Goal: Information Seeking & Learning: Learn about a topic

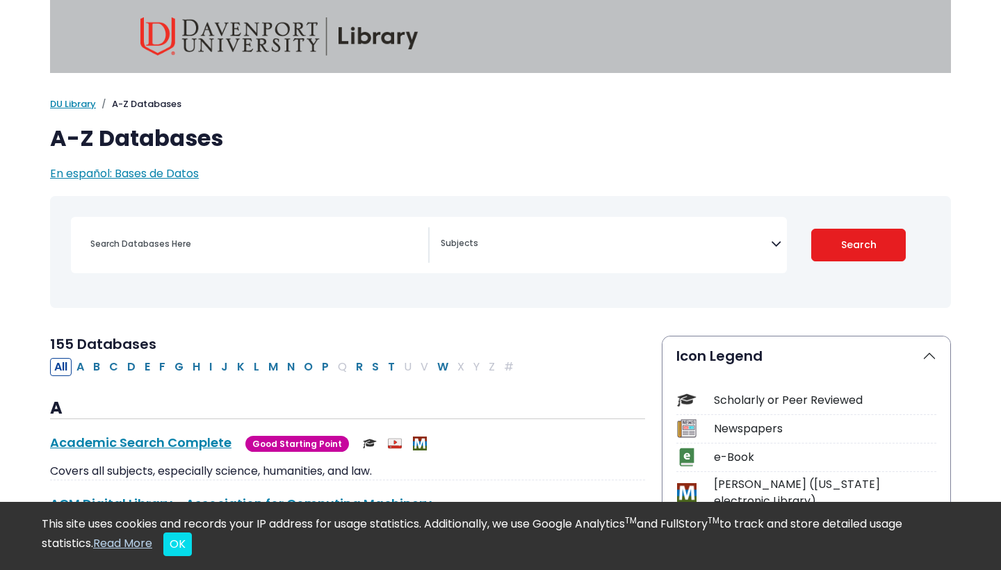
select select "Database Subject Filter"
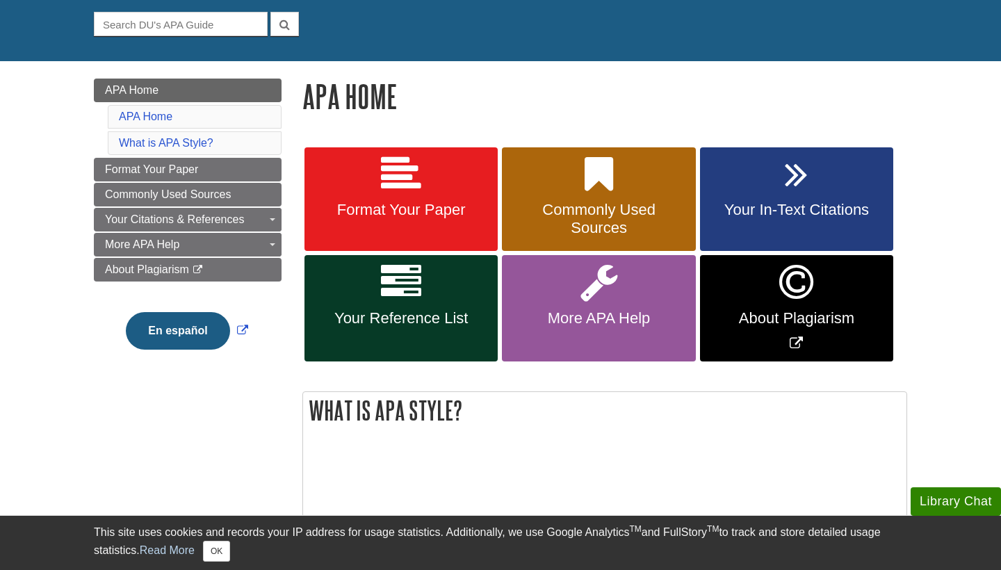
scroll to position [132, 0]
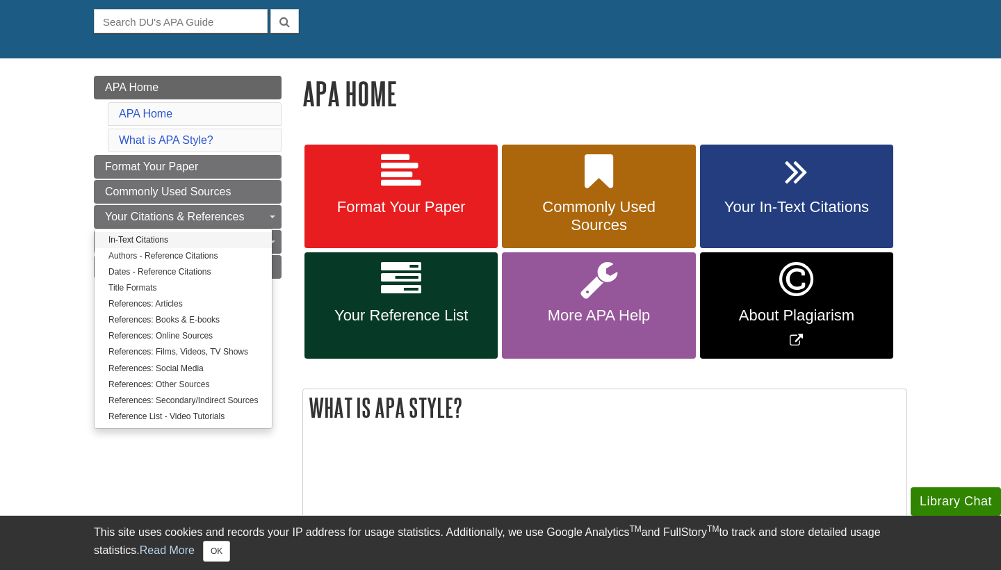
click at [213, 239] on link "In-Text Citations" at bounding box center [183, 240] width 177 height 16
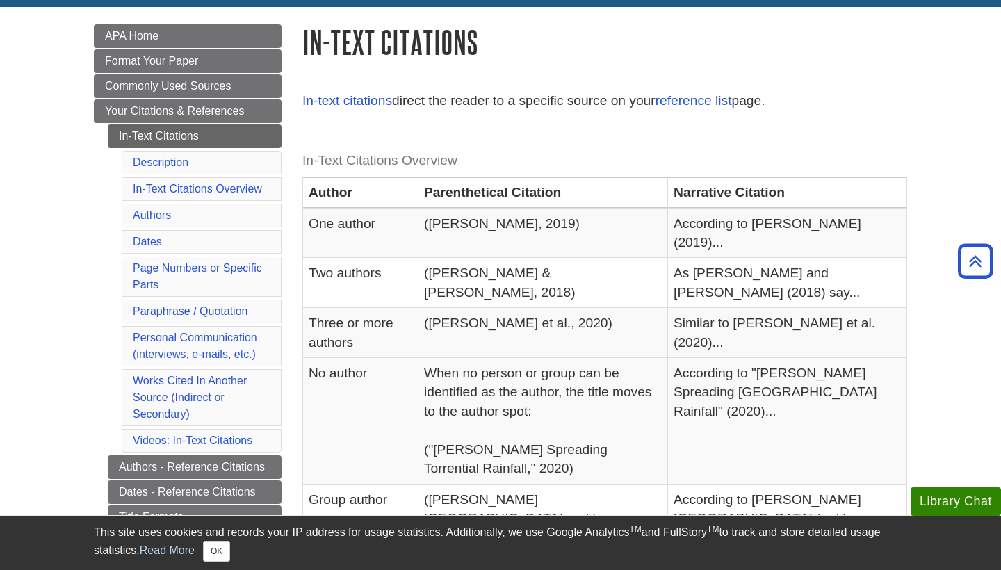
scroll to position [181, 0]
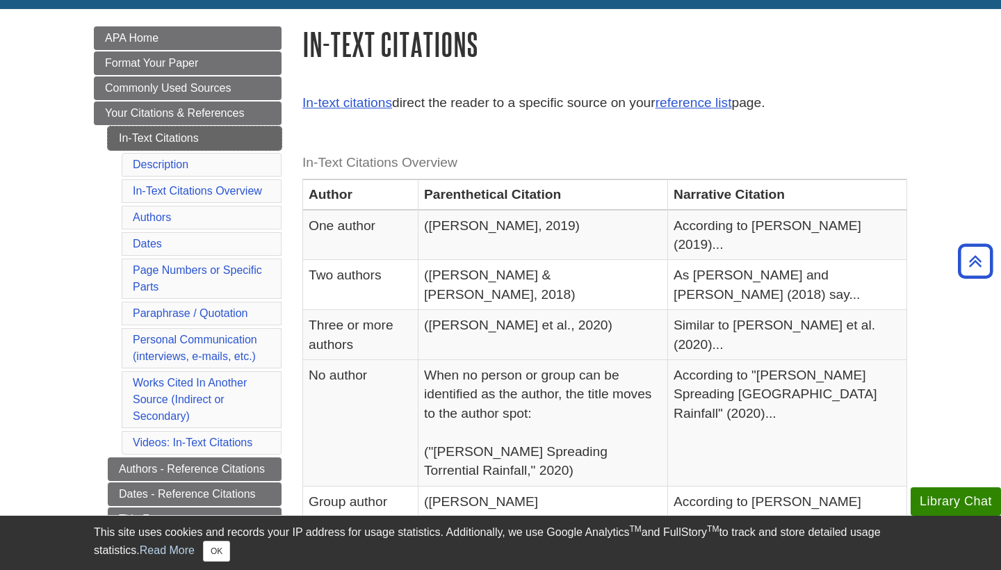
click at [236, 133] on link "In-Text Citations" at bounding box center [195, 139] width 174 height 24
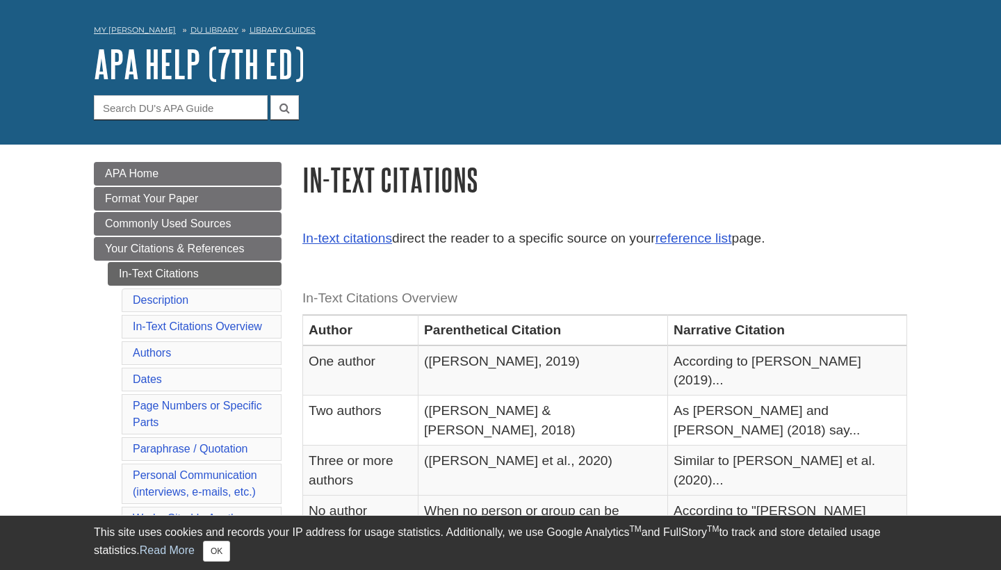
scroll to position [54, 0]
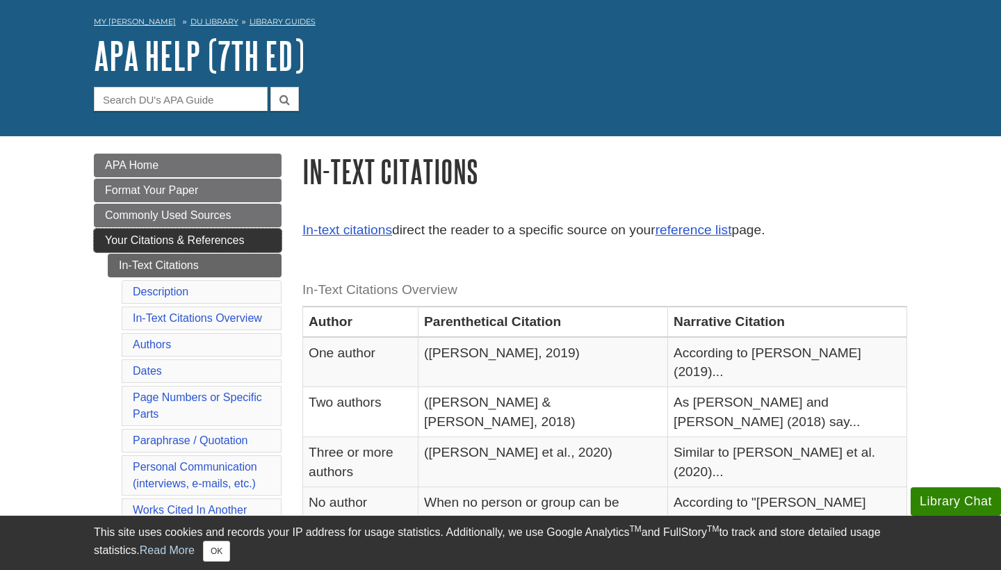
click at [234, 241] on span "Your Citations & References" at bounding box center [174, 240] width 139 height 12
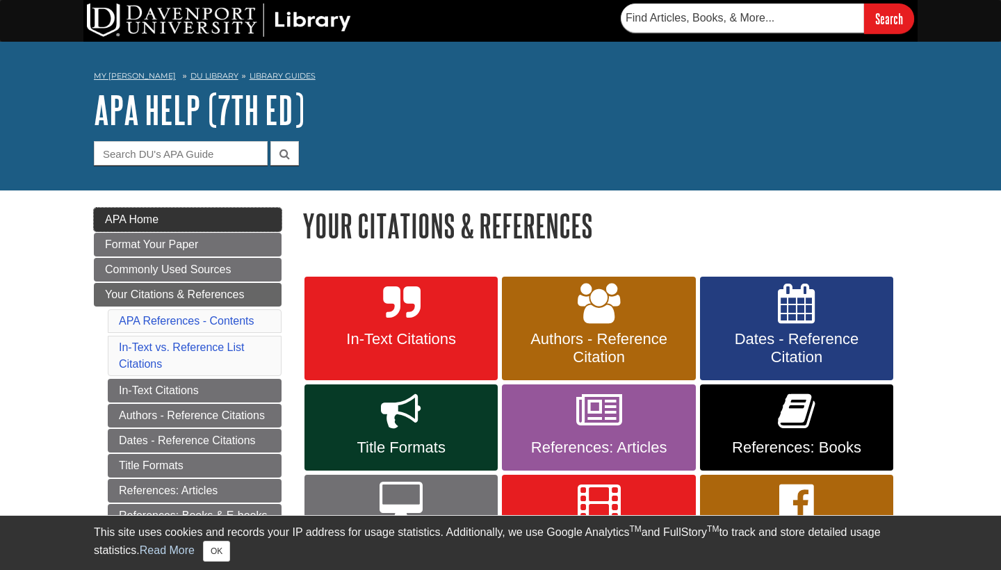
click at [220, 225] on link "APA Home" at bounding box center [188, 220] width 188 height 24
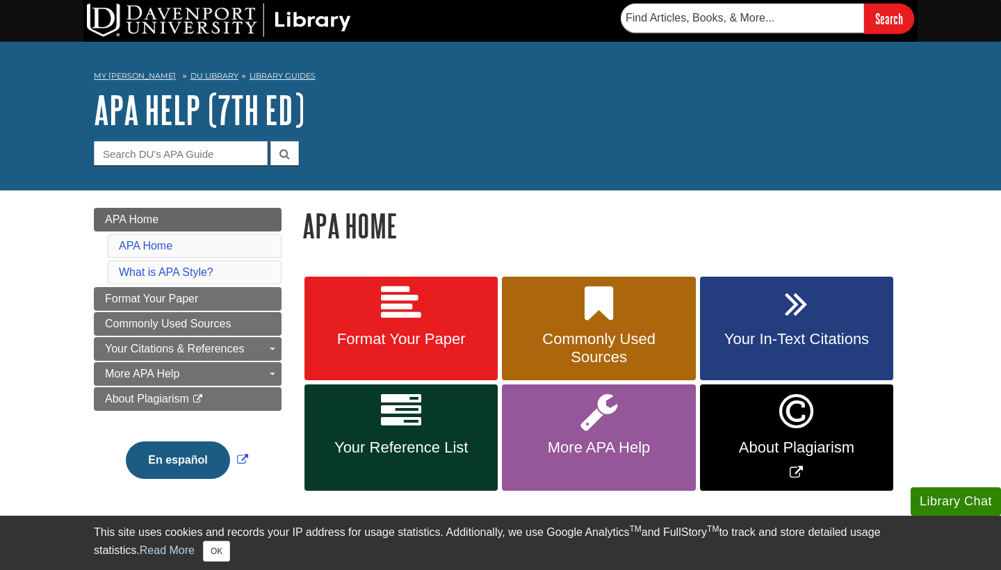
click at [175, 29] on img at bounding box center [219, 19] width 264 height 33
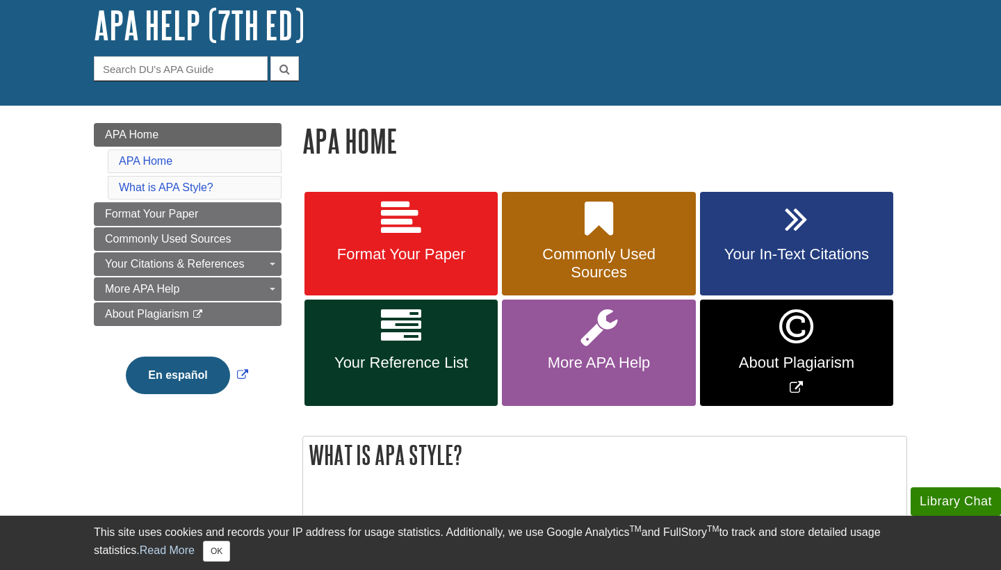
scroll to position [86, 0]
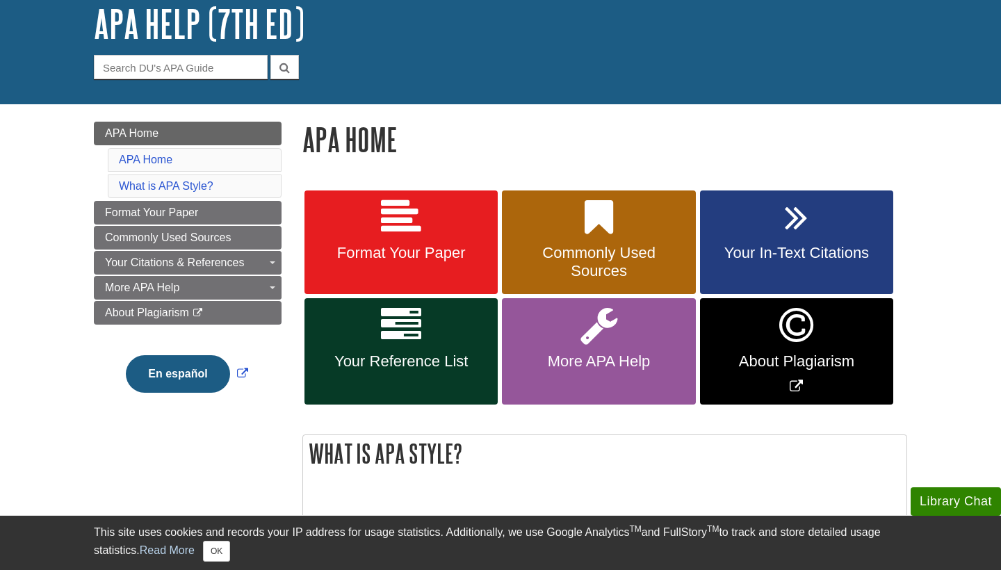
click at [825, 243] on link "Your In-Text Citations" at bounding box center [796, 243] width 193 height 104
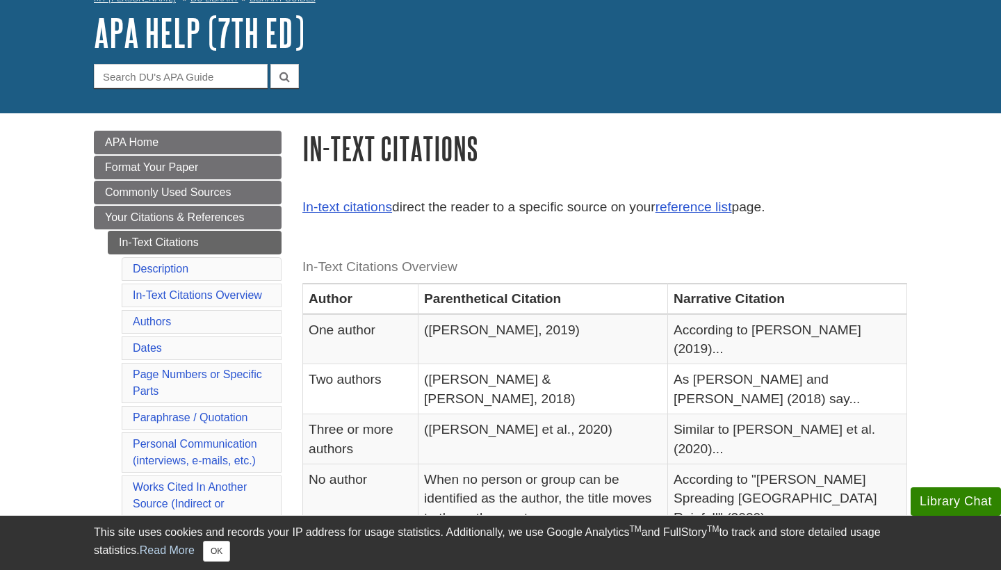
scroll to position [102, 0]
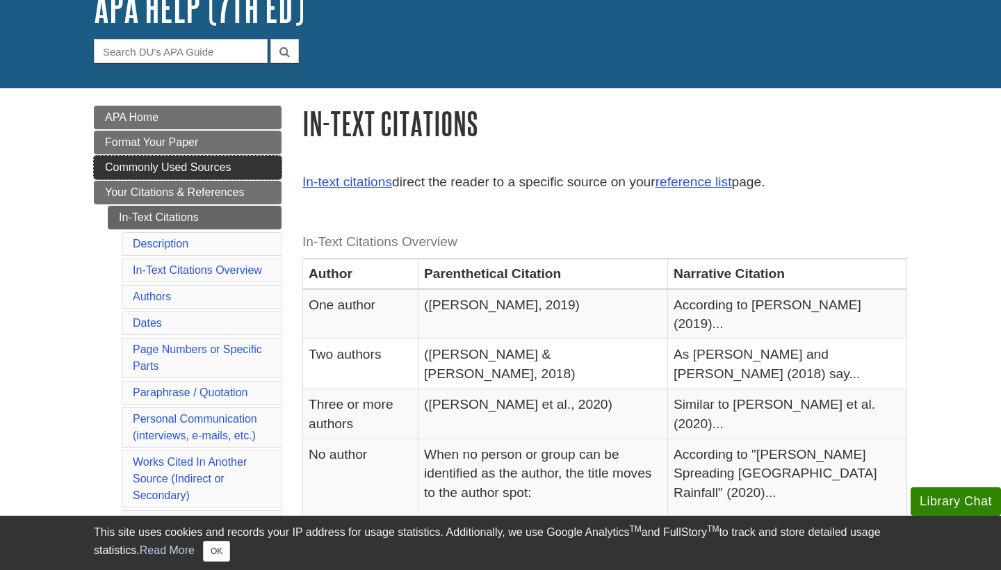
click at [232, 165] on link "Commonly Used Sources" at bounding box center [188, 168] width 188 height 24
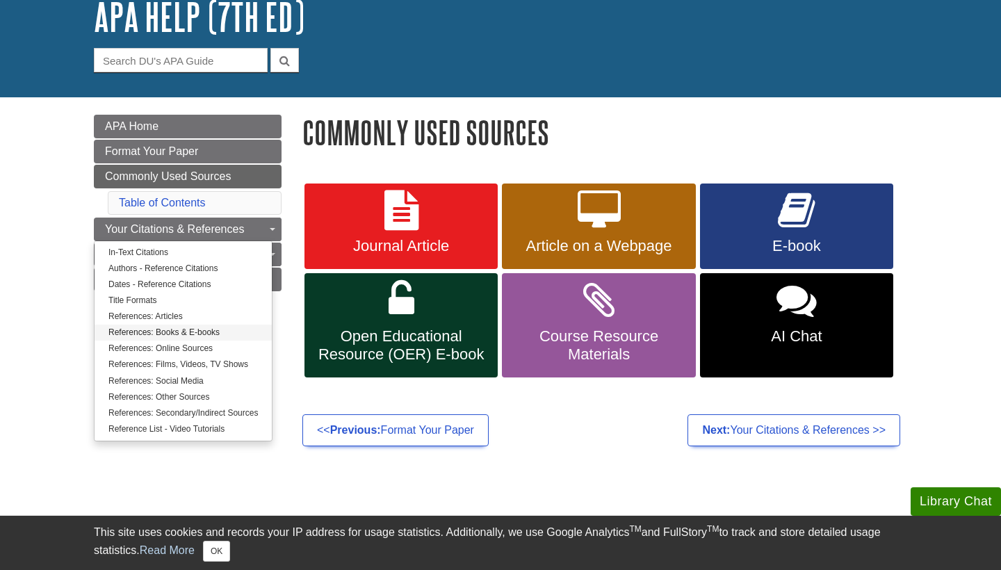
scroll to position [95, 0]
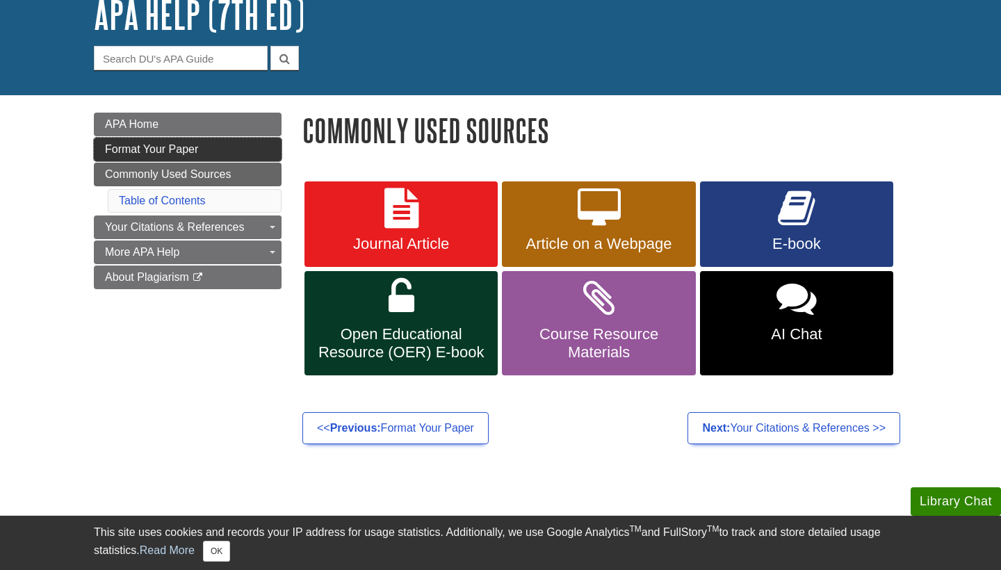
click at [233, 145] on link "Format Your Paper" at bounding box center [188, 150] width 188 height 24
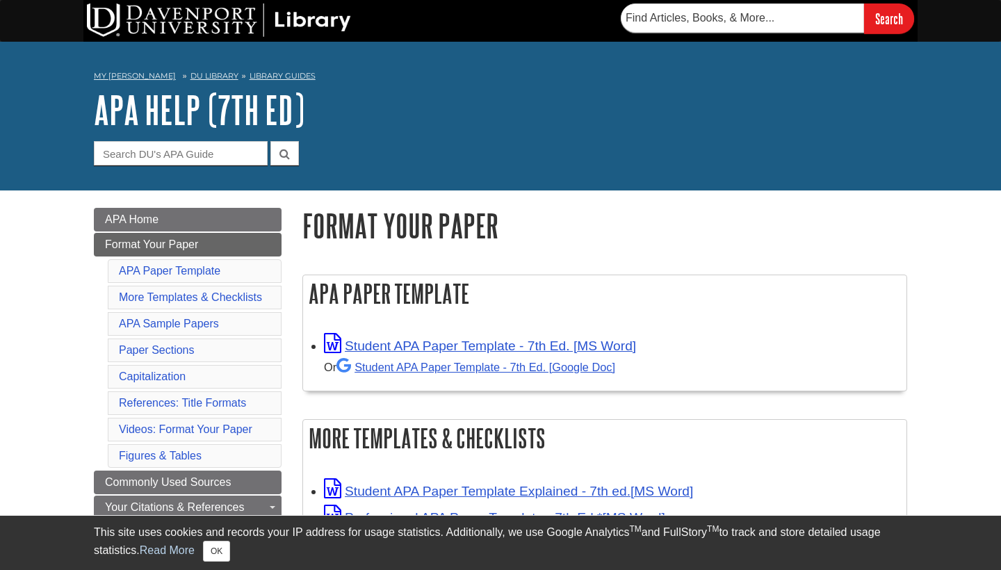
click at [291, 286] on div "Menu APA Home Format Your Paper APA Paper Template More Templates & Checklists …" at bounding box center [187, 406] width 209 height 396
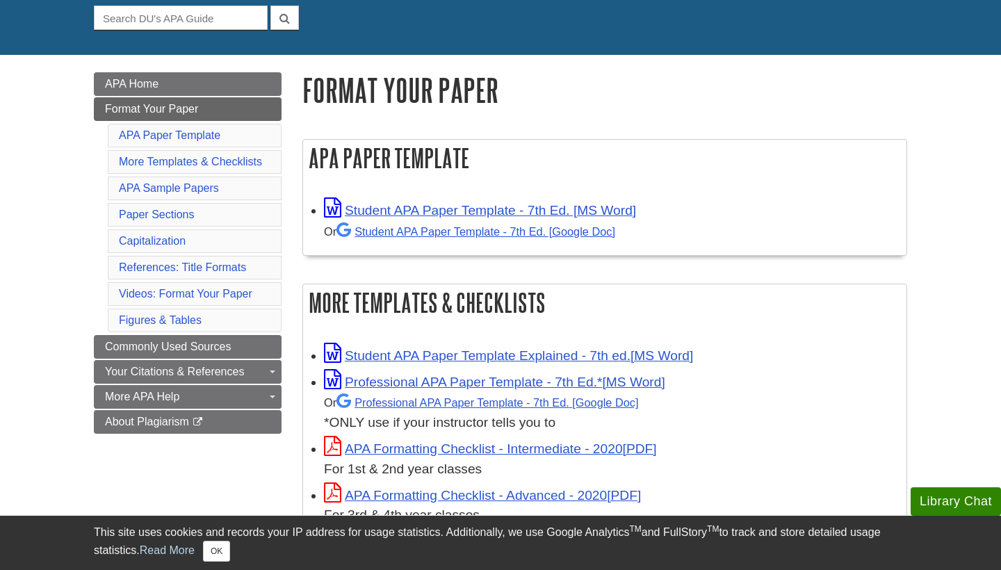
scroll to position [147, 0]
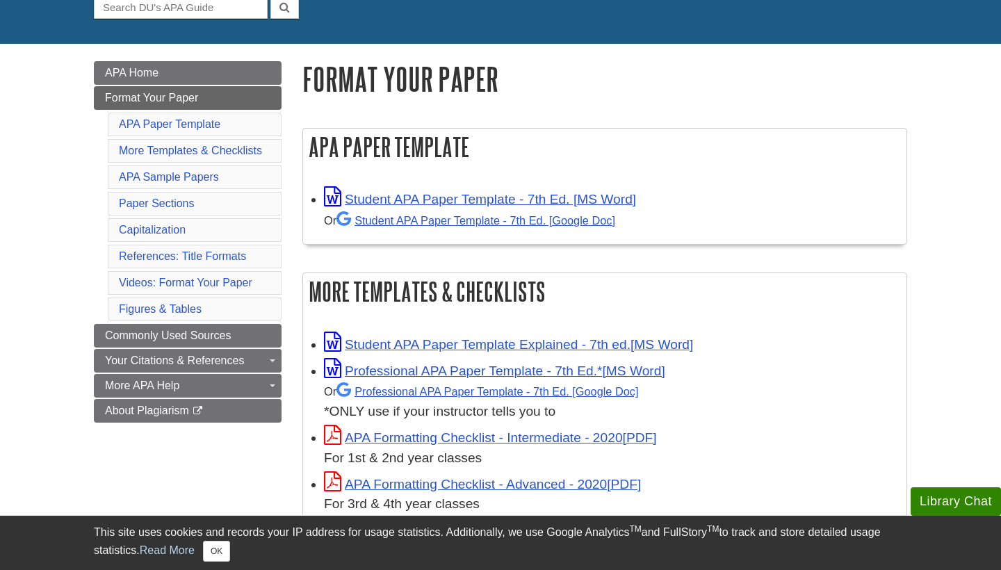
click at [290, 262] on div "Menu APA Home Format Your Paper APA Paper Template More Templates & Checklists …" at bounding box center [187, 259] width 209 height 396
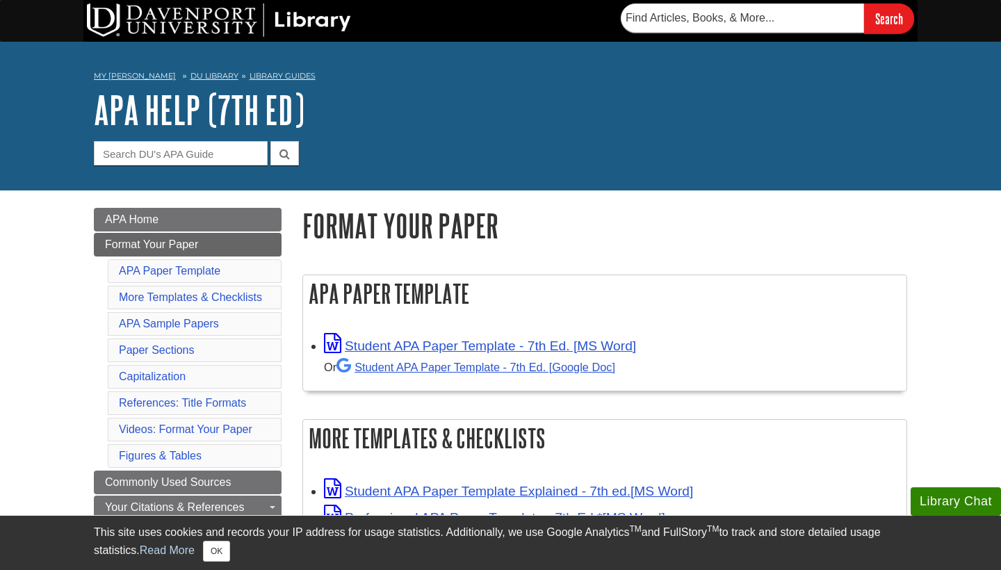
scroll to position [0, 0]
click at [198, 74] on link "DU Library" at bounding box center [215, 76] width 48 height 10
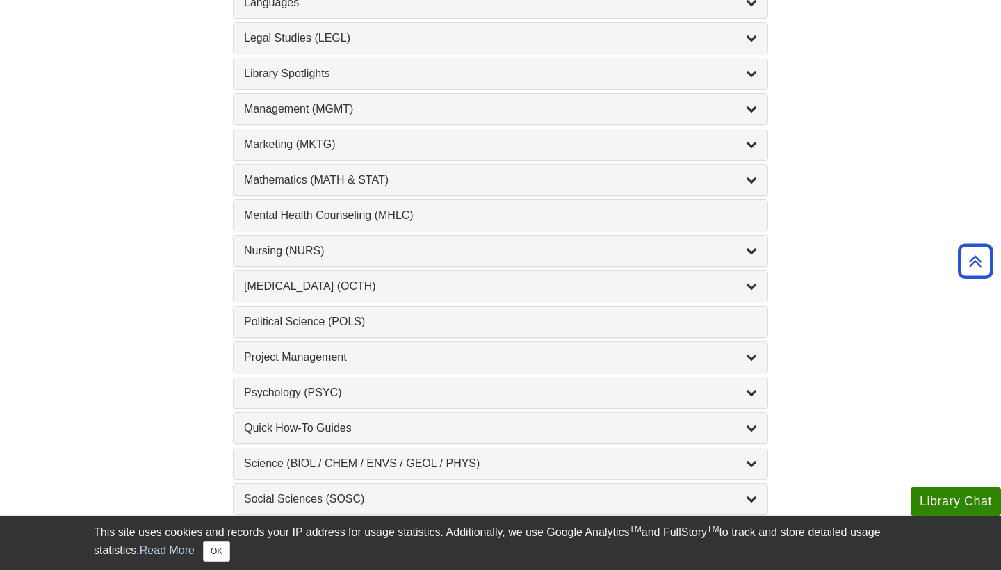
scroll to position [1196, 0]
click at [361, 286] on div "Occupational Therapy (OCTH) , 2 guides" at bounding box center [500, 285] width 513 height 17
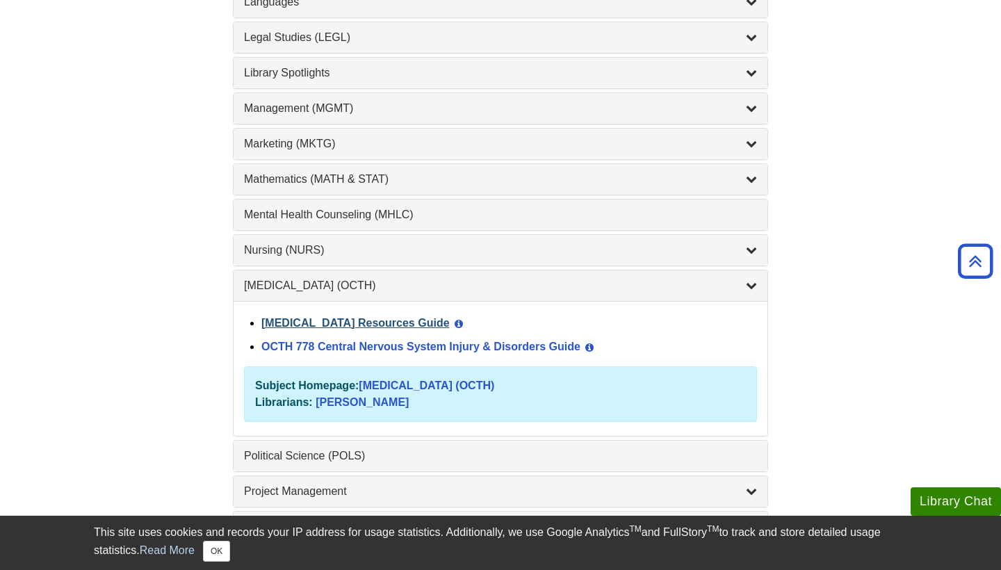
click at [374, 317] on link "Occupational Therapy Resources Guide" at bounding box center [355, 323] width 188 height 12
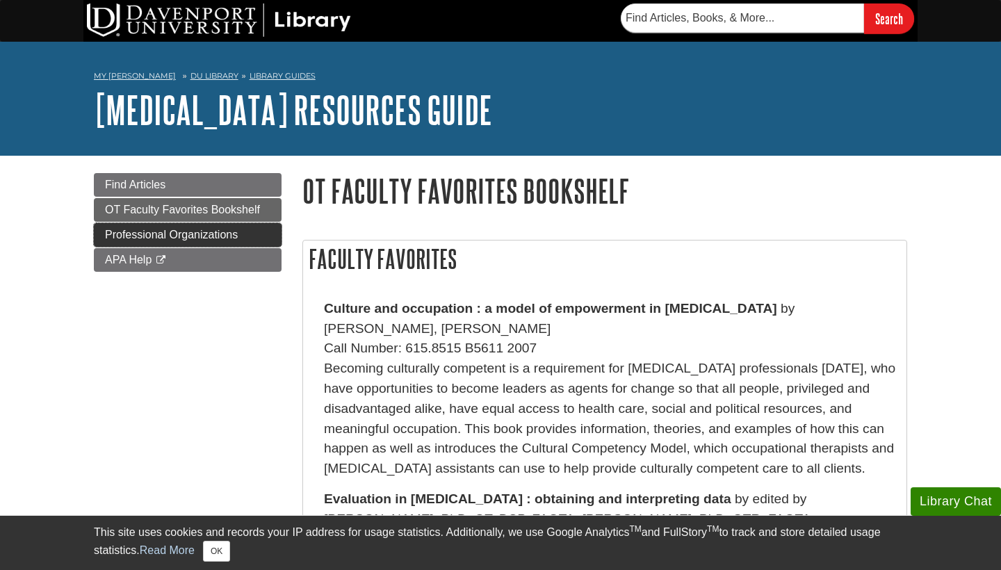
click at [128, 227] on link "Professional Organizations" at bounding box center [188, 235] width 188 height 24
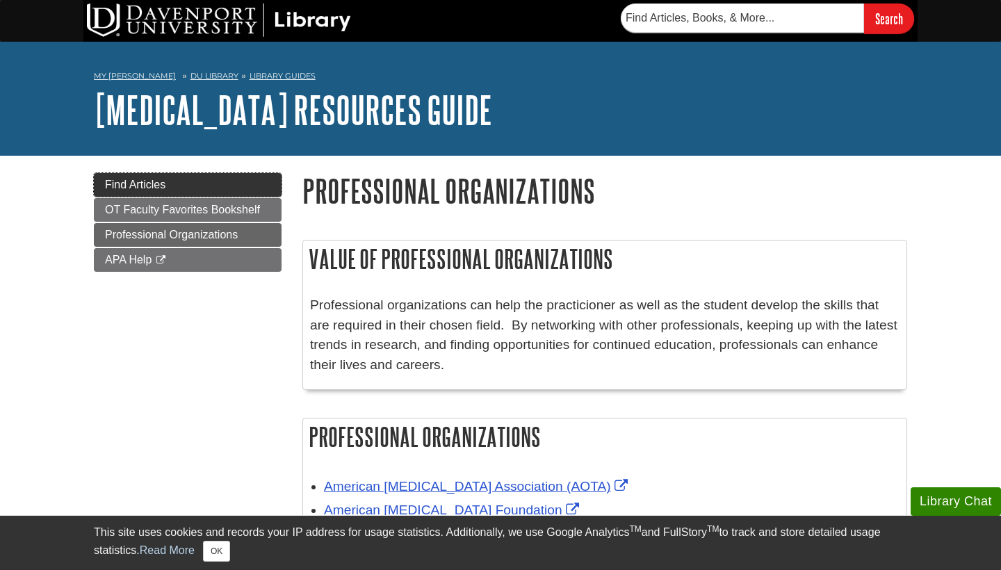
click at [194, 182] on link "Find Articles" at bounding box center [188, 185] width 188 height 24
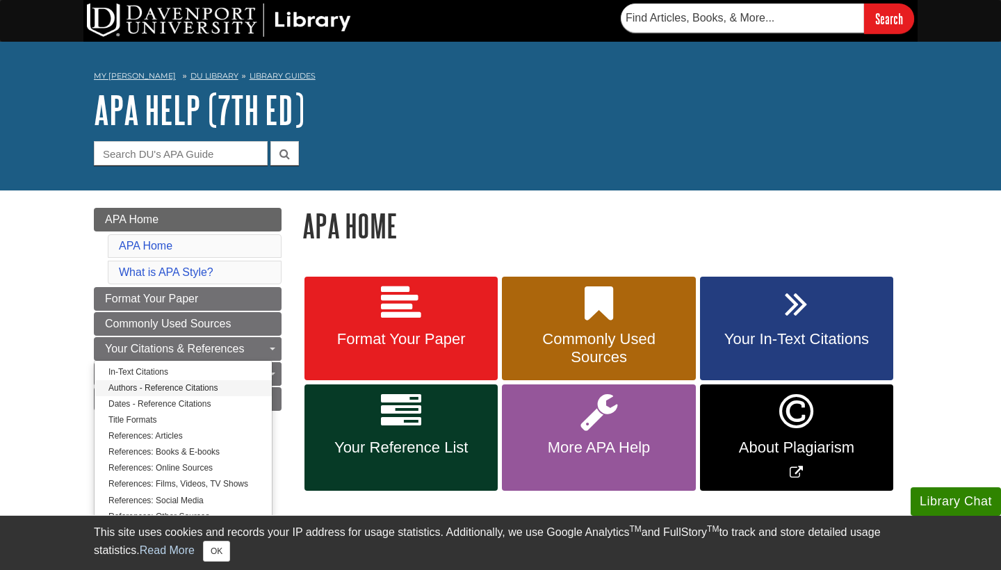
click at [195, 392] on link "Authors - Reference Citations" at bounding box center [183, 388] width 177 height 16
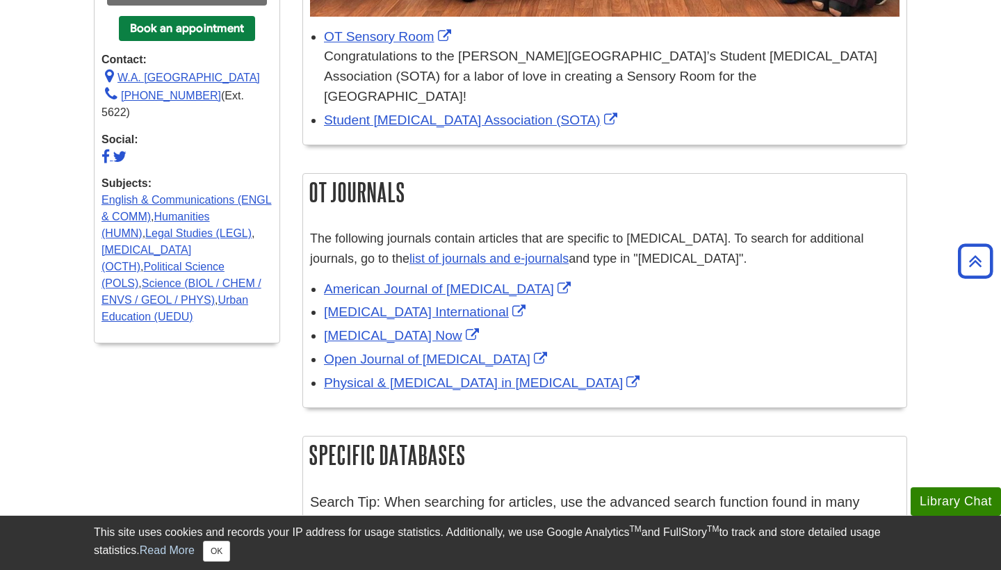
scroll to position [543, 0]
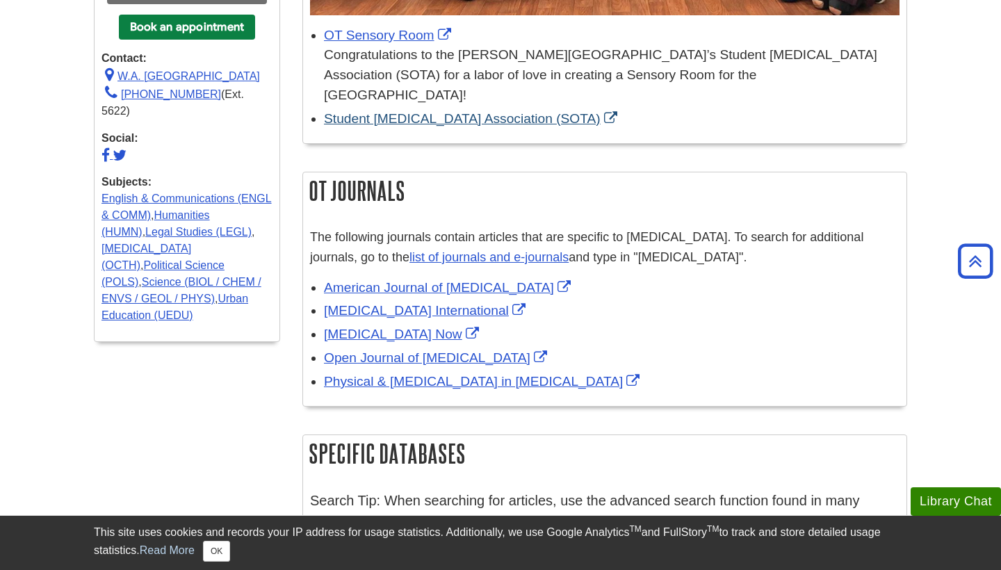
click at [478, 111] on link "Student Occupational Therapy Association (SOTA)" at bounding box center [472, 118] width 297 height 15
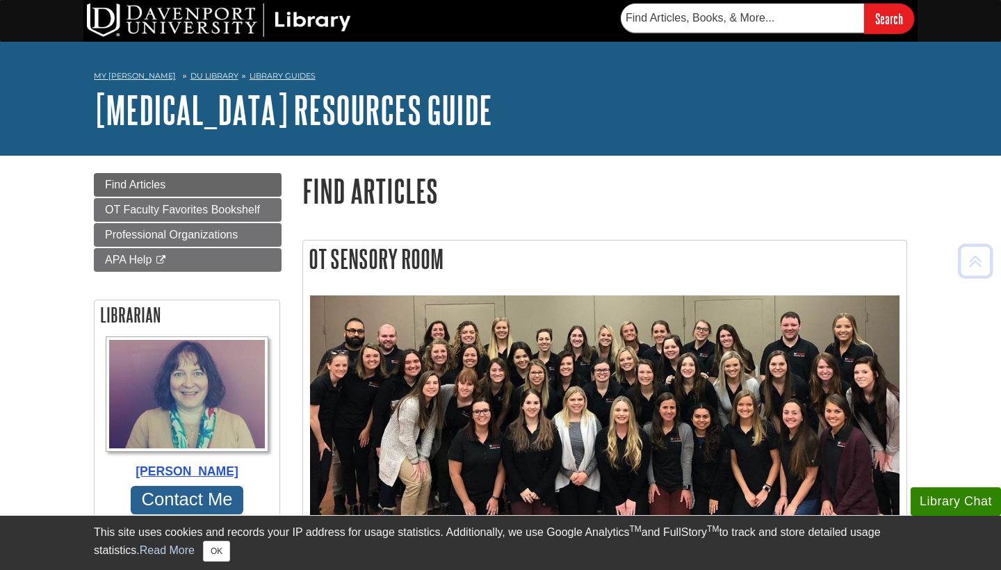
scroll to position [0, 0]
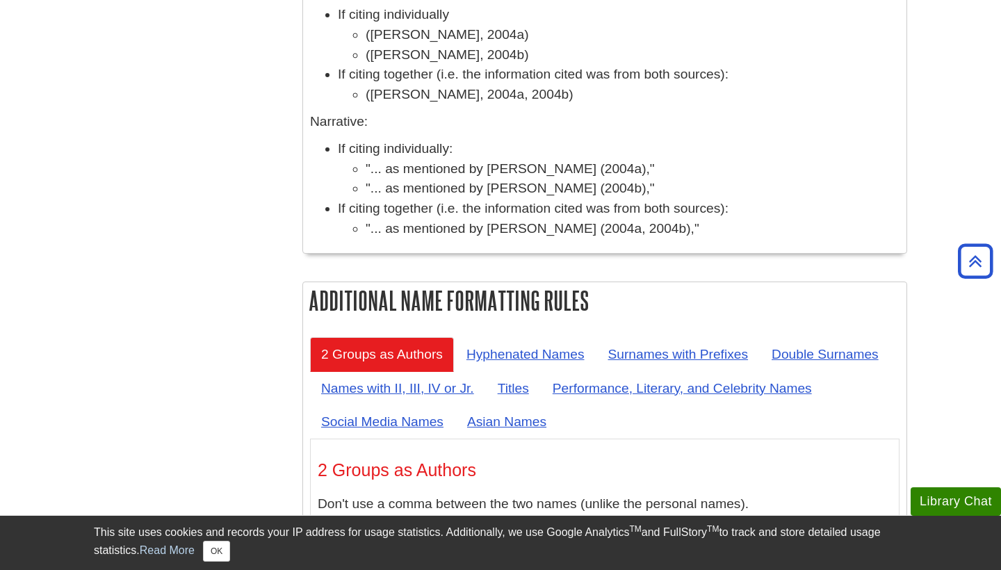
scroll to position [5585, 0]
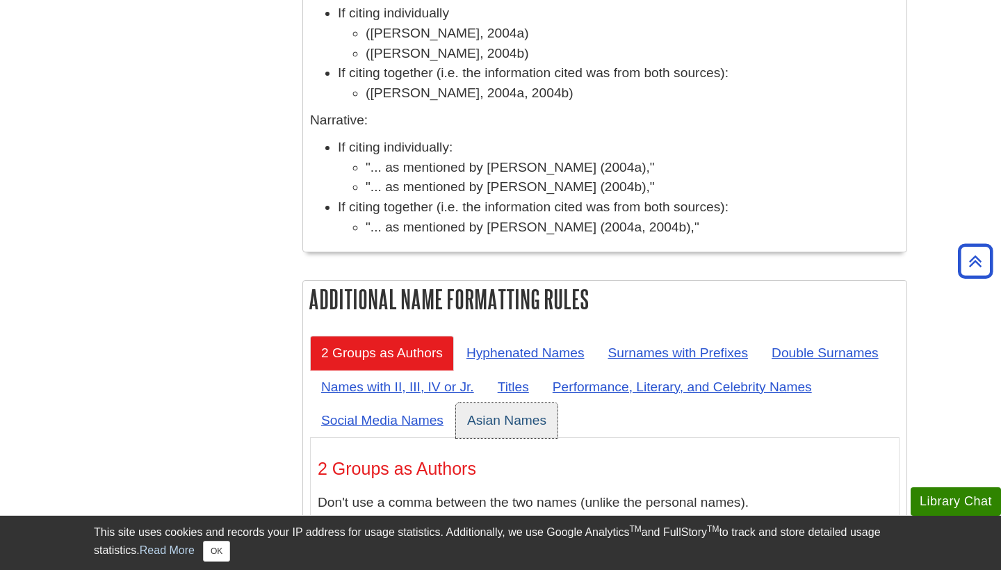
click at [501, 403] on link "Asian Names" at bounding box center [507, 420] width 102 height 34
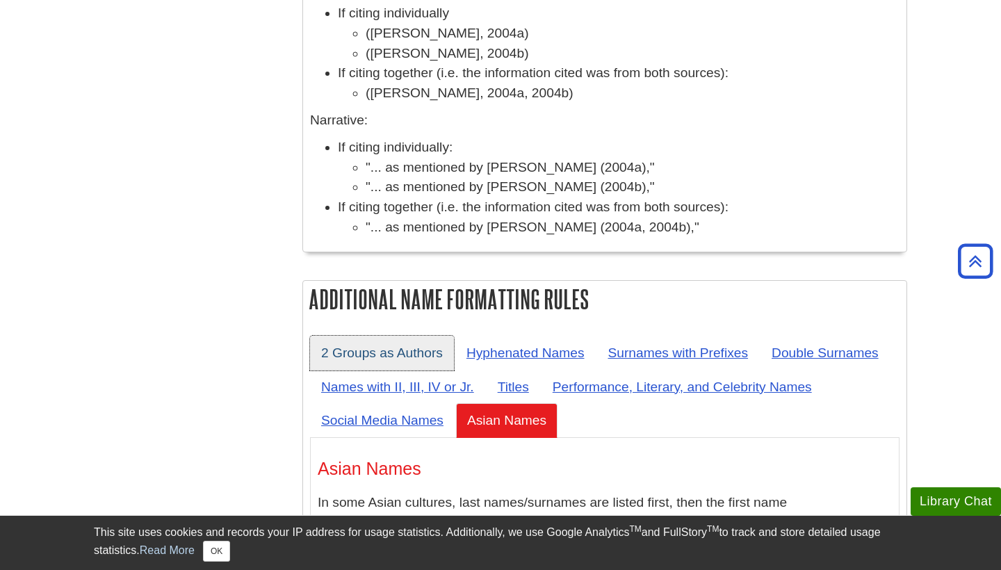
click at [402, 336] on link "2 Groups as Authors" at bounding box center [382, 353] width 144 height 34
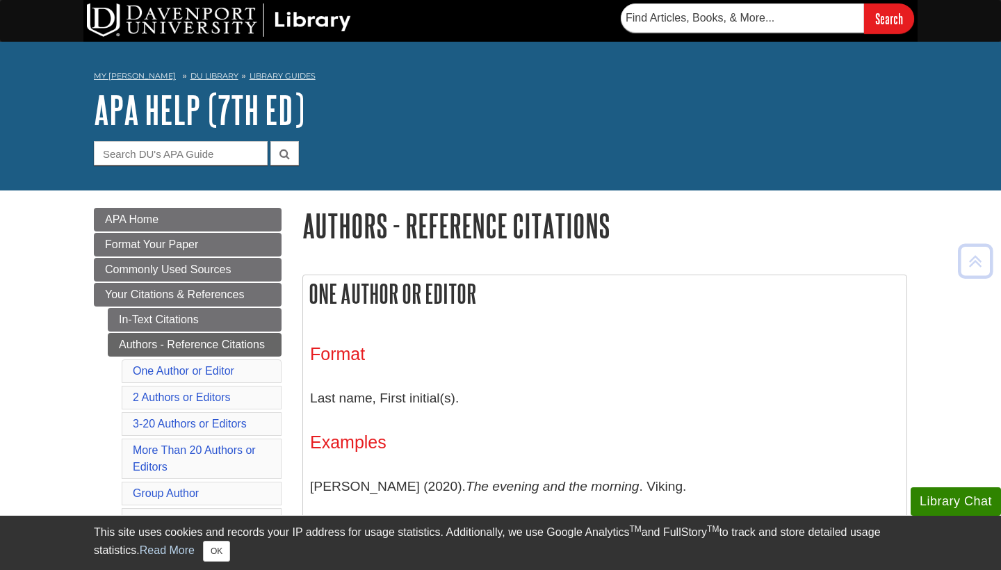
scroll to position [0, 0]
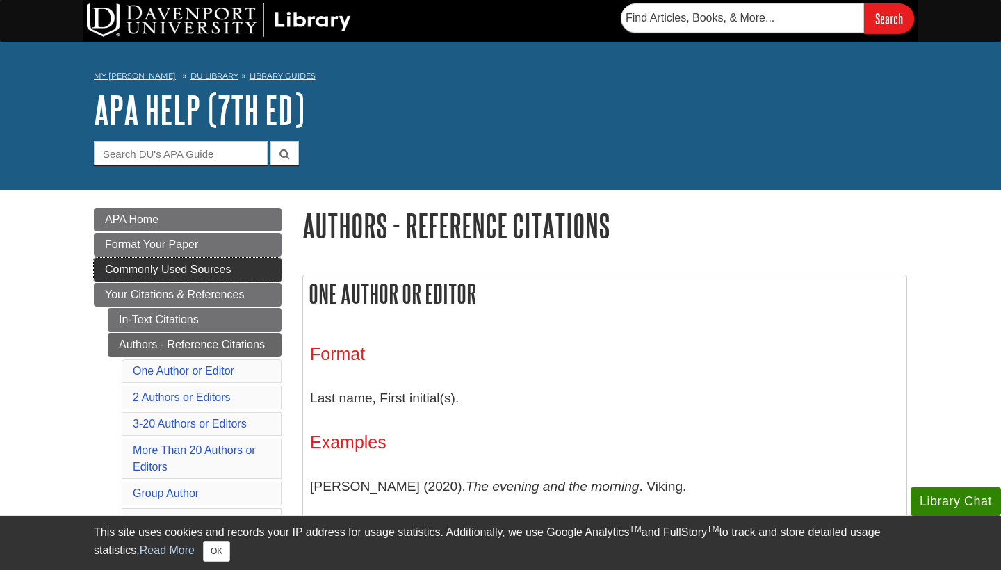
click at [243, 270] on link "Commonly Used Sources" at bounding box center [188, 270] width 188 height 24
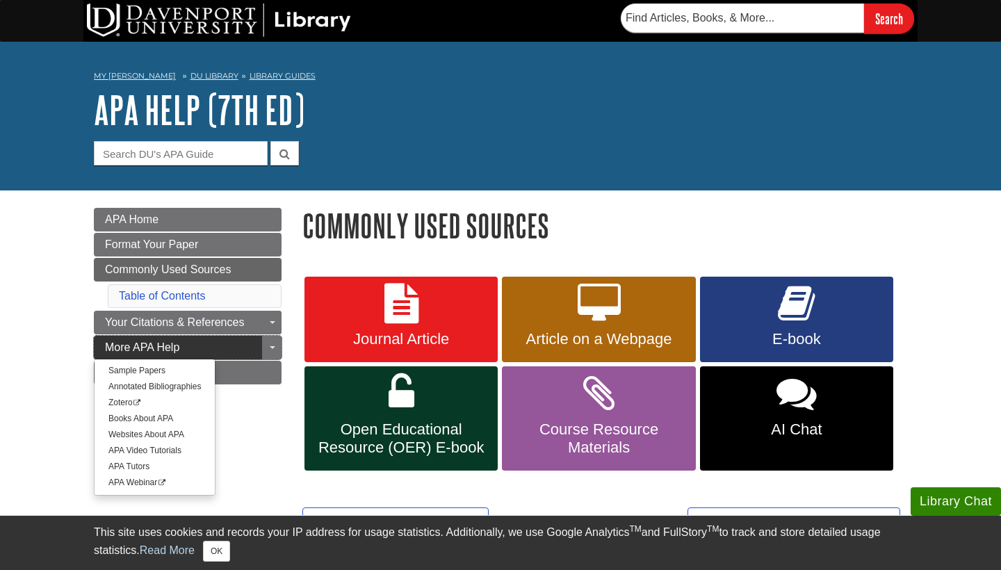
click at [247, 350] on link "More APA Help" at bounding box center [188, 348] width 188 height 24
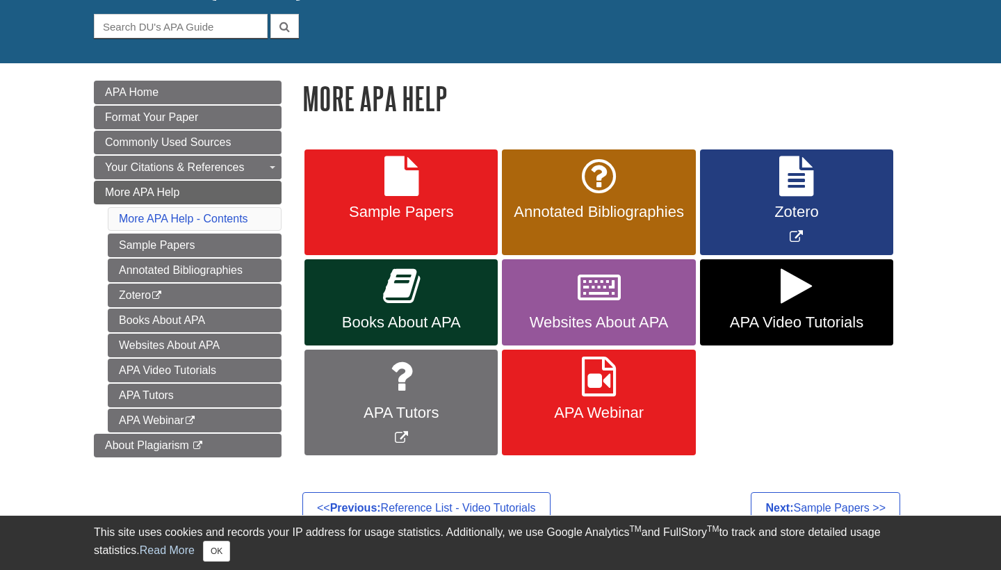
scroll to position [136, 0]
